Goal: Book appointment/travel/reservation

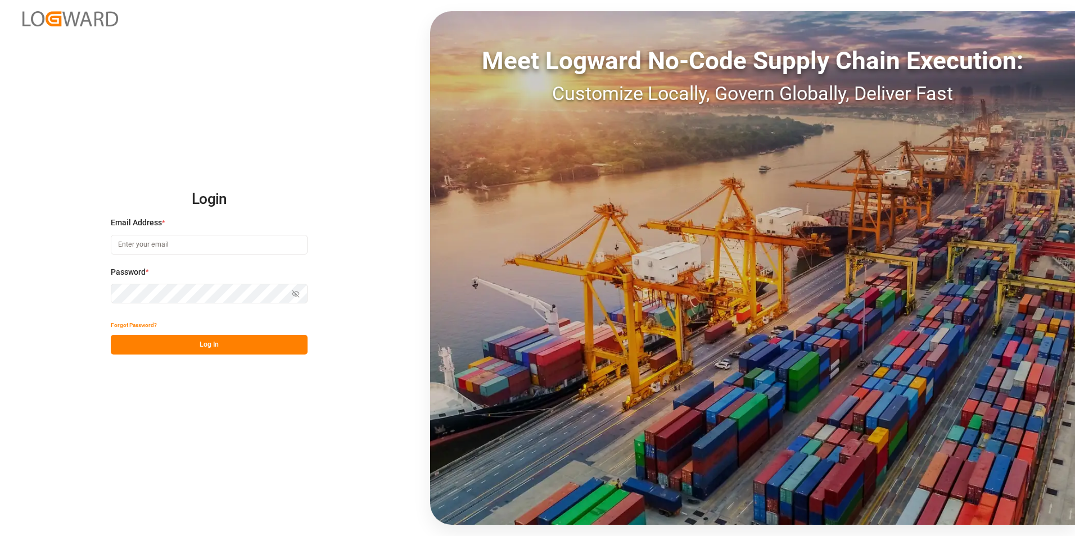
type input "[PERSON_NAME][EMAIL_ADDRESS][PERSON_NAME][DOMAIN_NAME]"
click at [191, 346] on button "Log In" at bounding box center [209, 345] width 197 height 20
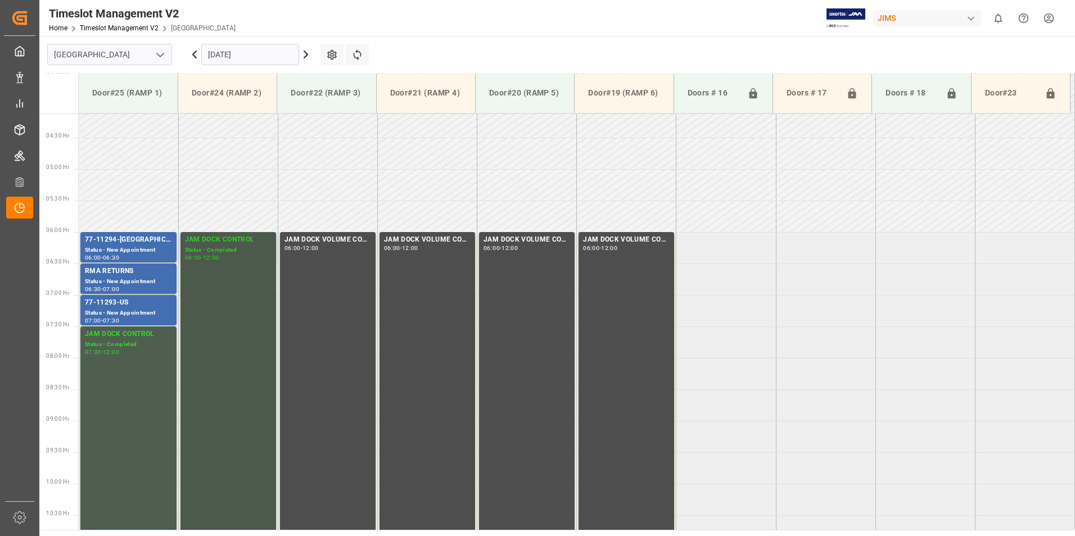
scroll to position [259, 0]
click at [99, 243] on div "77-11294-[GEOGRAPHIC_DATA]" at bounding box center [128, 240] width 87 height 11
click at [114, 312] on div "Status - New Appointment" at bounding box center [128, 314] width 87 height 10
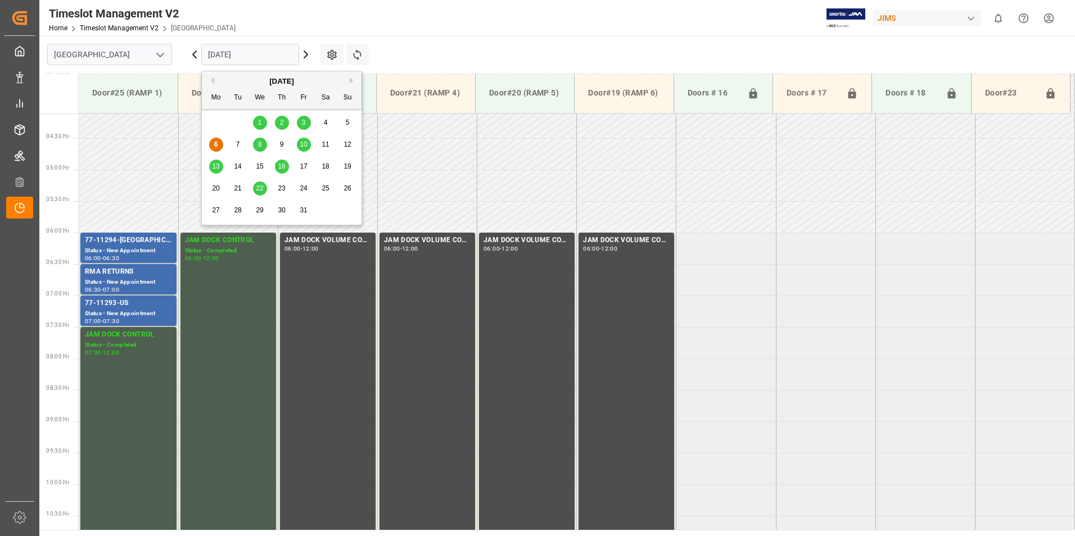
click at [232, 56] on input "[DATE]" at bounding box center [250, 54] width 98 height 21
click at [258, 146] on span "8" at bounding box center [260, 144] width 4 height 8
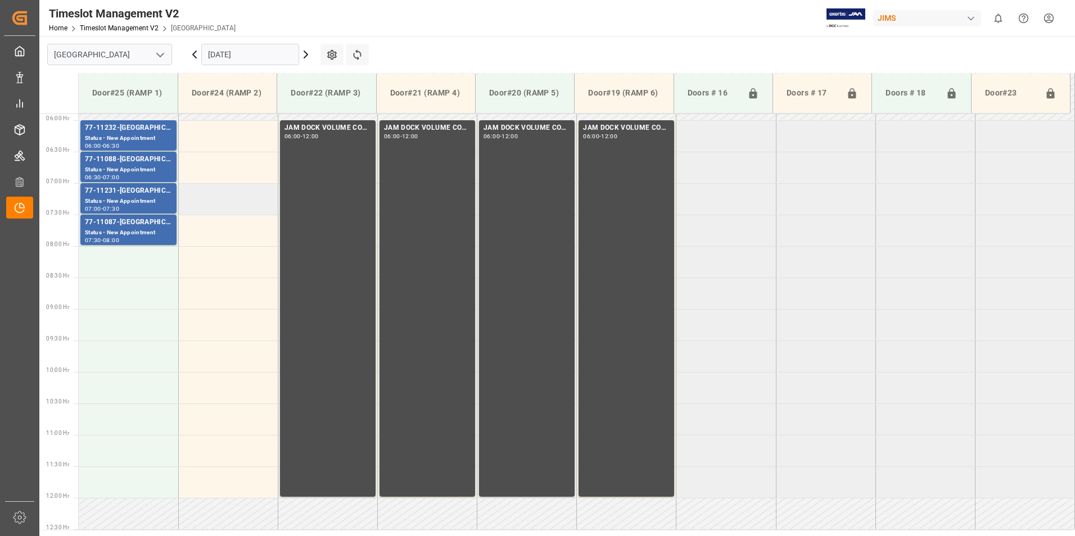
scroll to position [315, 0]
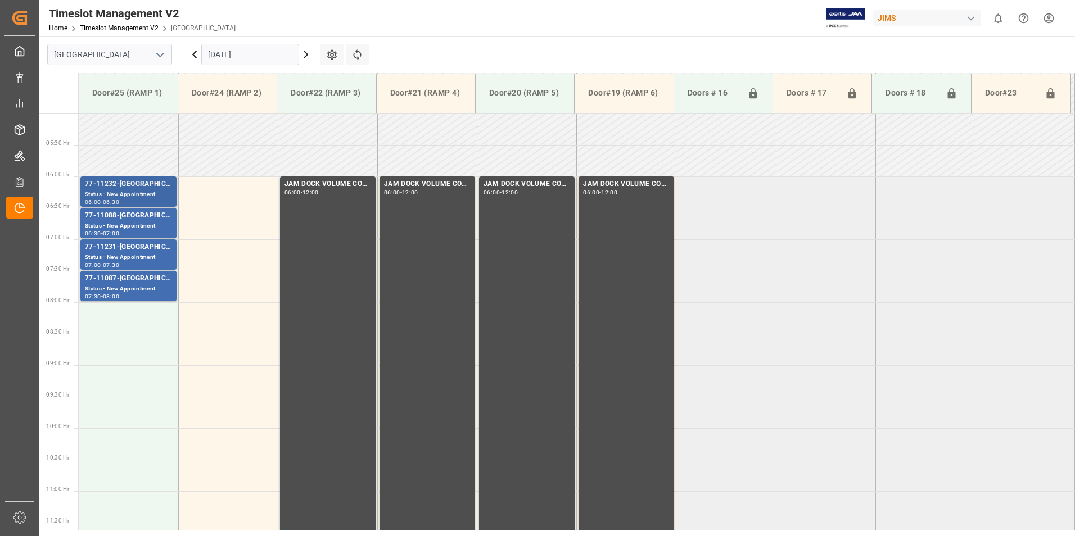
click at [91, 187] on div "77-11232-[GEOGRAPHIC_DATA]" at bounding box center [128, 184] width 87 height 11
click at [105, 218] on div "77-11088-[GEOGRAPHIC_DATA]" at bounding box center [128, 215] width 87 height 11
click at [112, 253] on div "Status - New Appointment" at bounding box center [128, 258] width 87 height 10
click at [112, 277] on div "77-11087-[GEOGRAPHIC_DATA]" at bounding box center [128, 278] width 87 height 11
